Goal: Browse casually

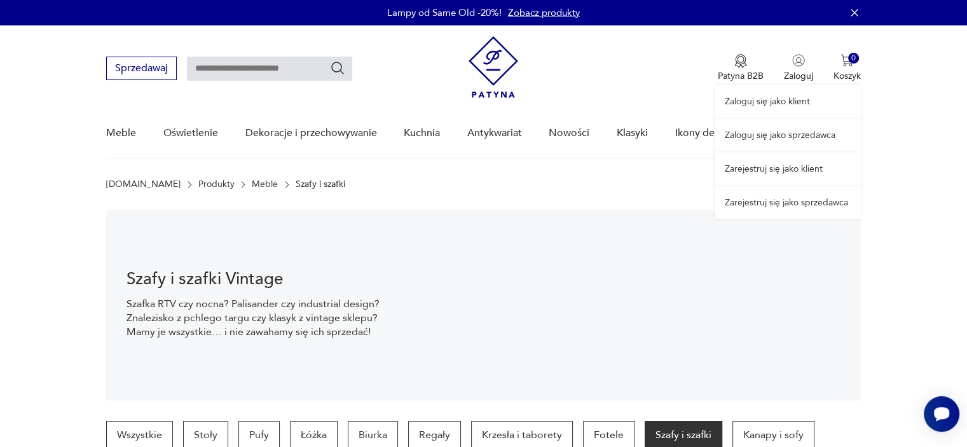
click at [787, 135] on link "Zaloguj się jako sprzedawca" at bounding box center [788, 135] width 146 height 32
